Goal: Task Accomplishment & Management: Use online tool/utility

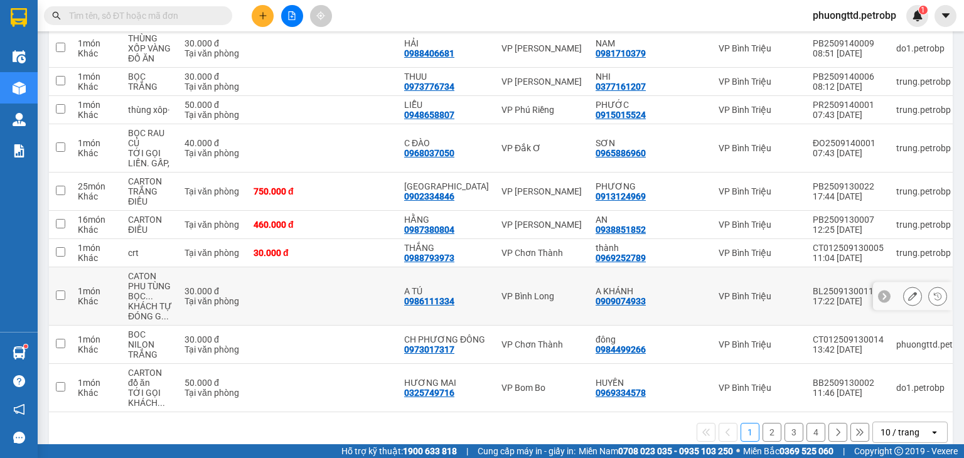
scroll to position [203, 0]
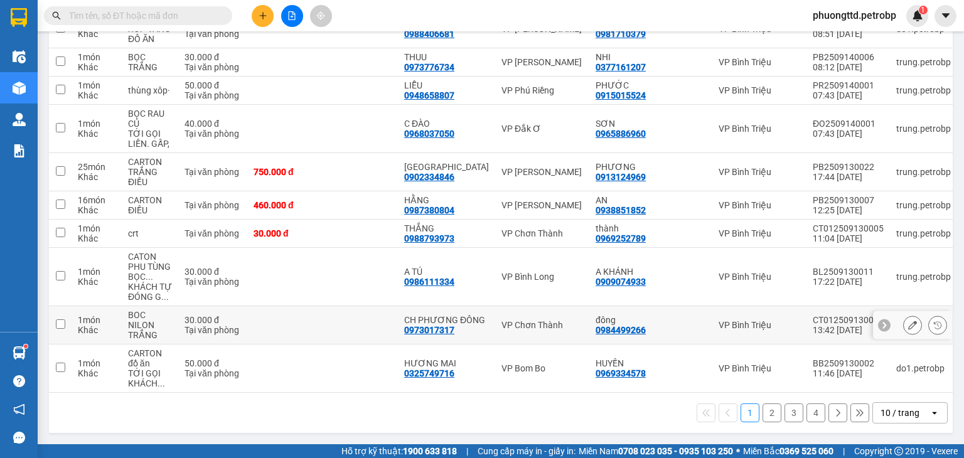
click at [336, 312] on td at bounding box center [359, 325] width 75 height 38
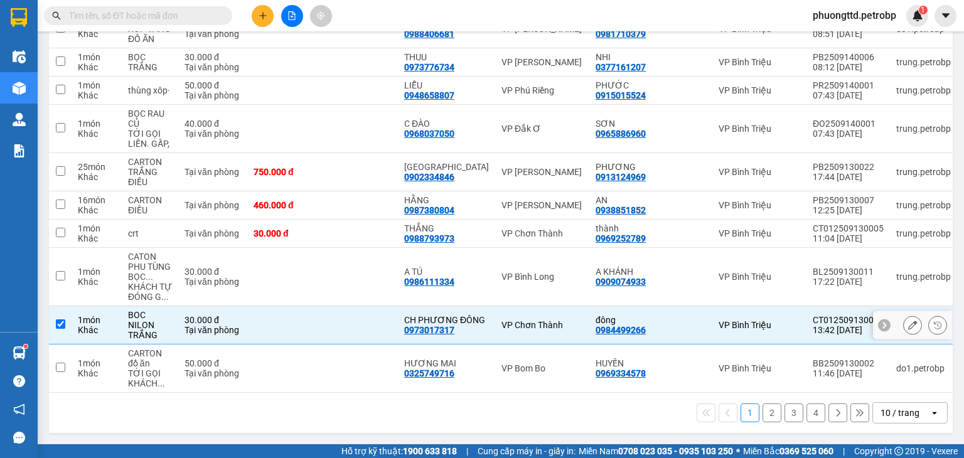
click at [336, 312] on td at bounding box center [359, 325] width 75 height 38
checkbox input "false"
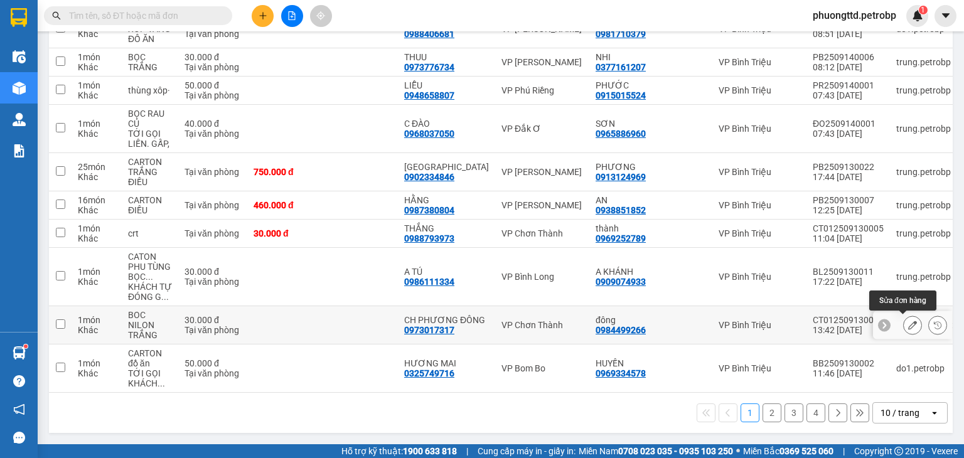
click at [908, 322] on icon at bounding box center [912, 325] width 9 height 9
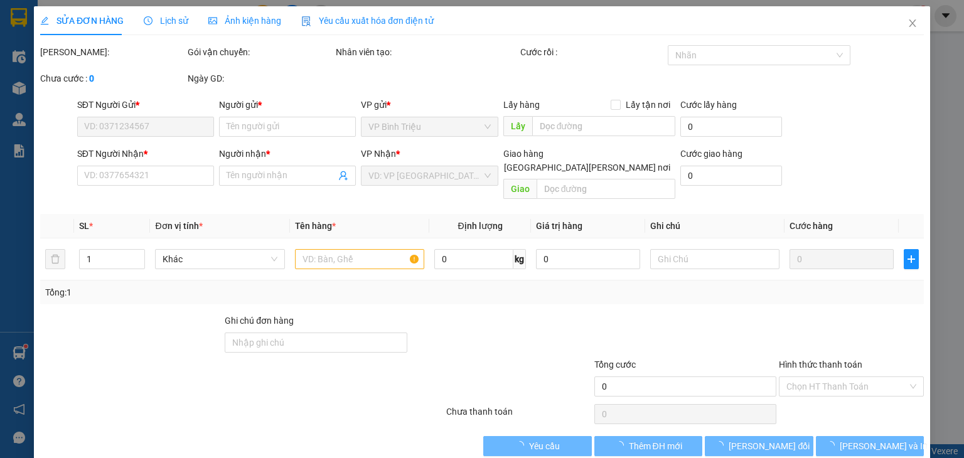
type input "0973017317"
type input "CH PHƯƠNG ĐÔNG"
type input "0984499266"
type input "đông"
type input "30.000"
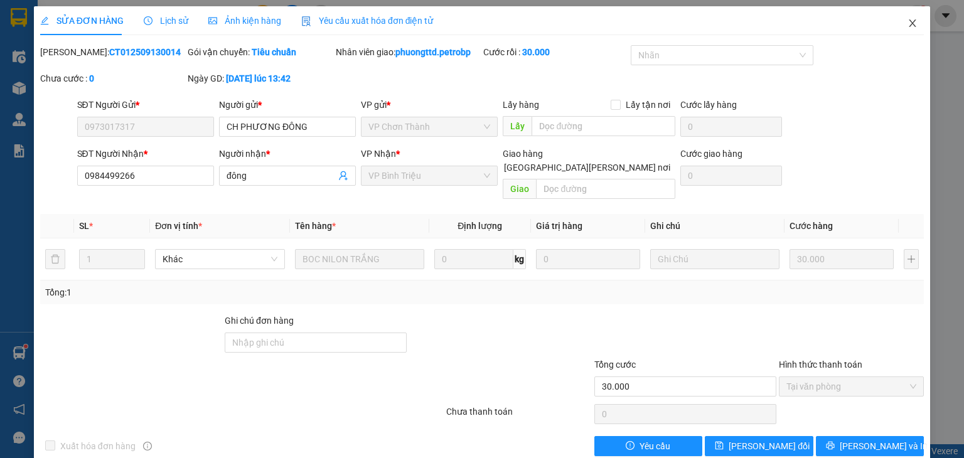
click at [907, 22] on icon "close" at bounding box center [912, 23] width 10 height 10
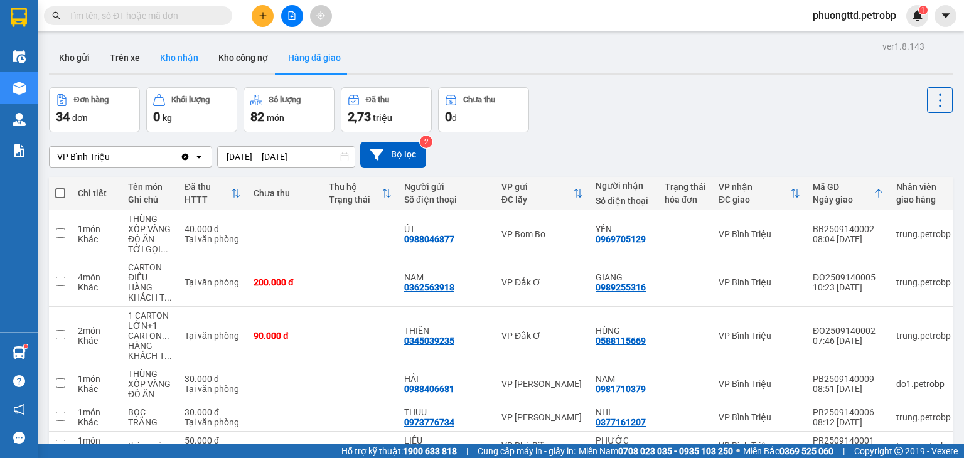
click at [163, 61] on button "Kho nhận" at bounding box center [179, 58] width 58 height 30
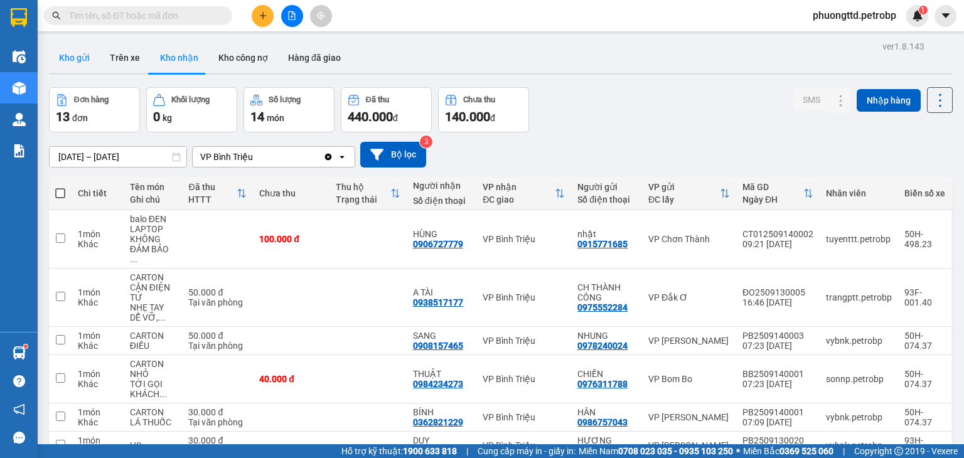
click at [85, 58] on button "Kho gửi" at bounding box center [74, 58] width 51 height 30
